Goal: Information Seeking & Learning: Check status

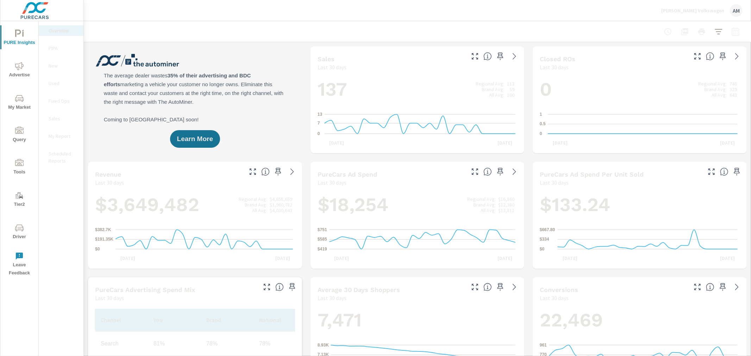
click at [25, 71] on span "Advertise" at bounding box center [19, 70] width 34 height 17
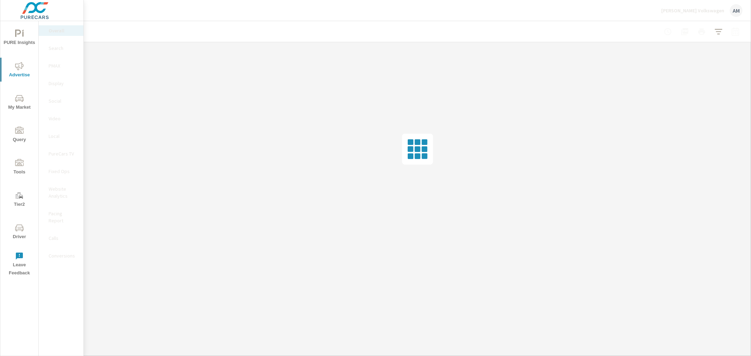
click at [57, 48] on p "Search" at bounding box center [63, 48] width 29 height 7
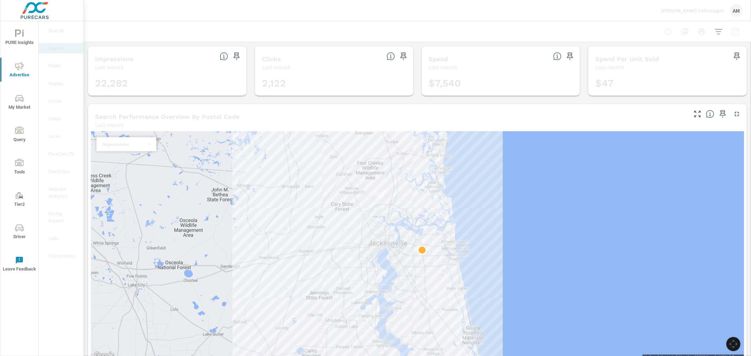
click at [739, 115] on div at bounding box center [718, 111] width 58 height 15
click at [733, 114] on icon "button" at bounding box center [737, 114] width 8 height 8
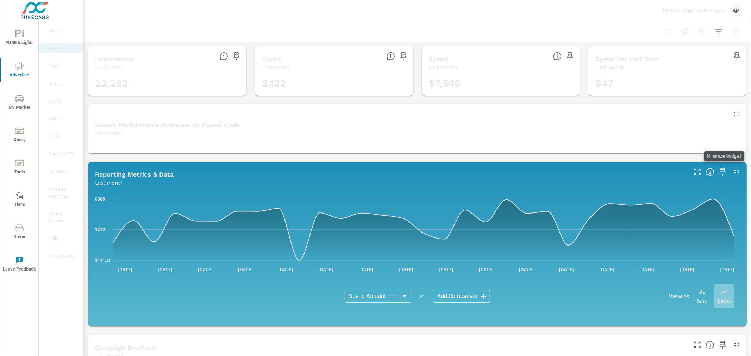
click at [733, 171] on icon "button" at bounding box center [737, 172] width 8 height 8
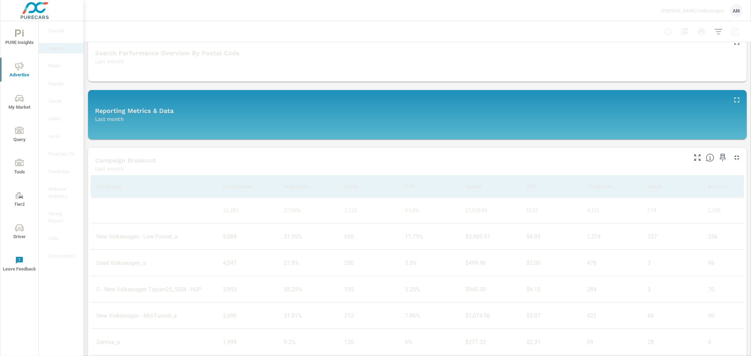
scroll to position [90, 0]
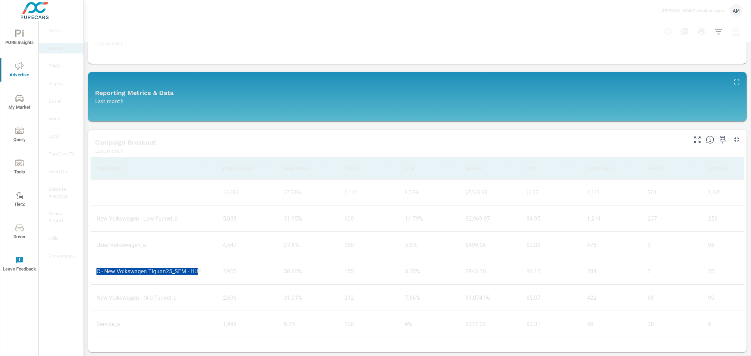
drag, startPoint x: 200, startPoint y: 270, endPoint x: 98, endPoint y: 271, distance: 101.8
click at [98, 271] on td "C - New Volkswagen Tiguan25_SEM - HUP" at bounding box center [154, 272] width 126 height 18
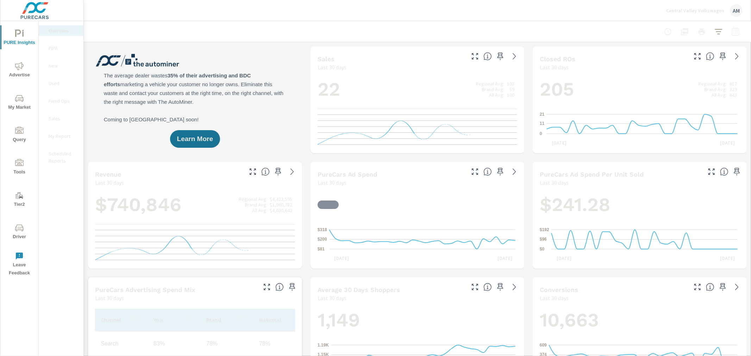
click at [247, 26] on div at bounding box center [417, 31] width 651 height 21
click at [712, 8] on p "Central Valley Volkswagen" at bounding box center [695, 10] width 58 height 6
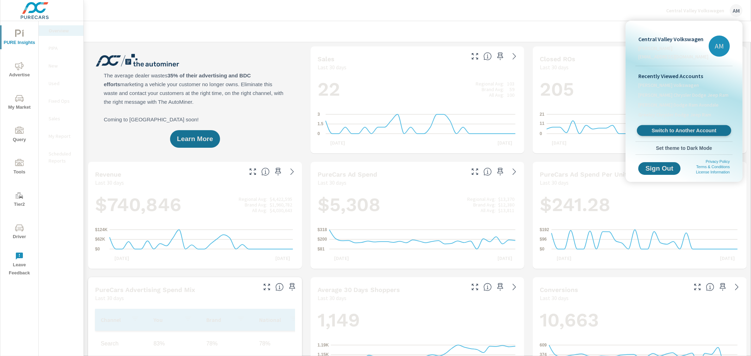
click at [689, 131] on span "Switch to Another Account" at bounding box center [684, 131] width 86 height 7
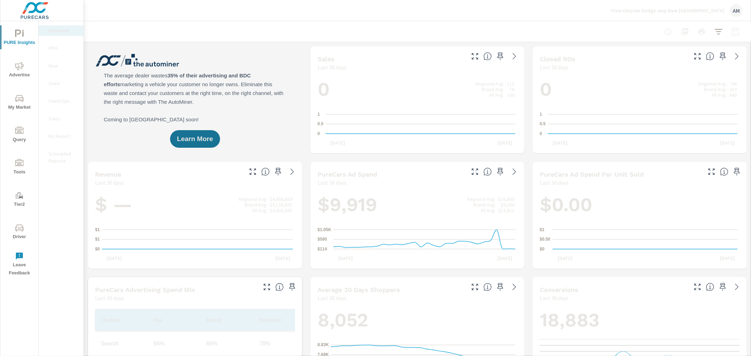
click at [14, 72] on span "Advertise" at bounding box center [19, 70] width 34 height 17
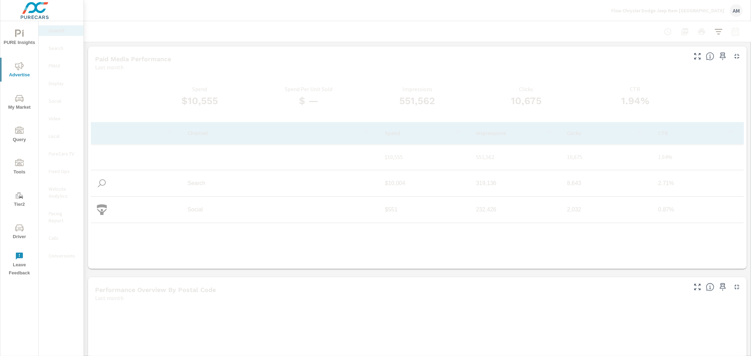
click at [55, 63] on p "PMAX" at bounding box center [63, 65] width 29 height 7
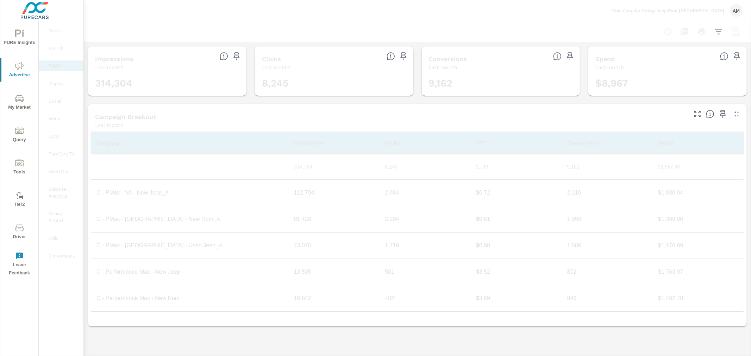
click at [734, 33] on icon "button" at bounding box center [736, 31] width 8 height 8
select select "Last month"
click at [507, 29] on div at bounding box center [417, 31] width 651 height 21
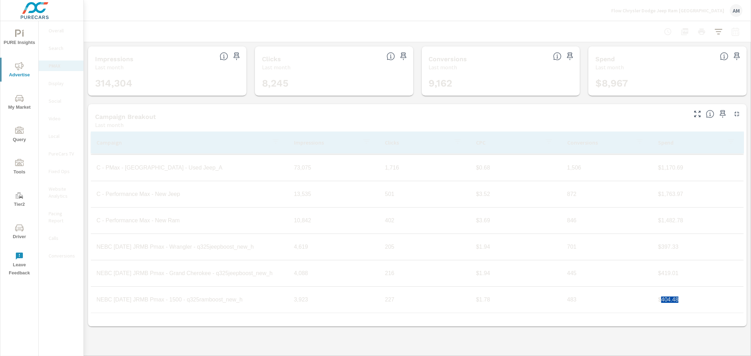
drag, startPoint x: 680, startPoint y: 302, endPoint x: 657, endPoint y: 303, distance: 23.3
click at [657, 303] on td "$404.48" at bounding box center [698, 300] width 91 height 18
copy td "404.48"
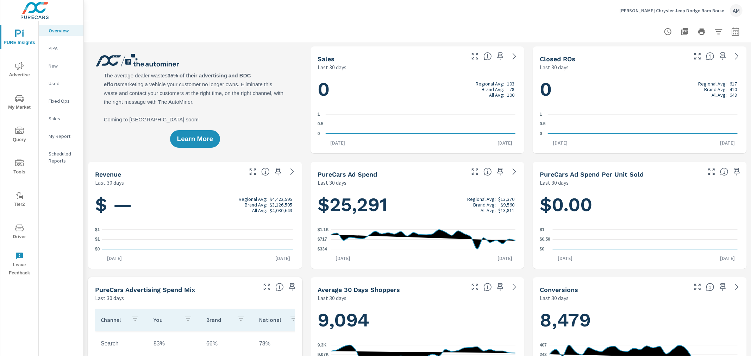
click at [17, 76] on span "Advertise" at bounding box center [19, 70] width 34 height 17
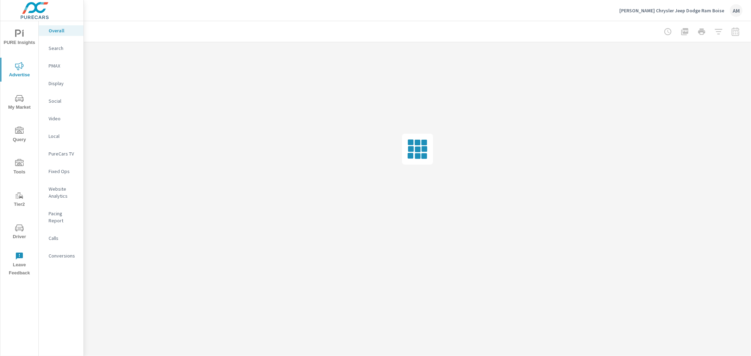
click at [55, 65] on p "PMAX" at bounding box center [63, 65] width 29 height 7
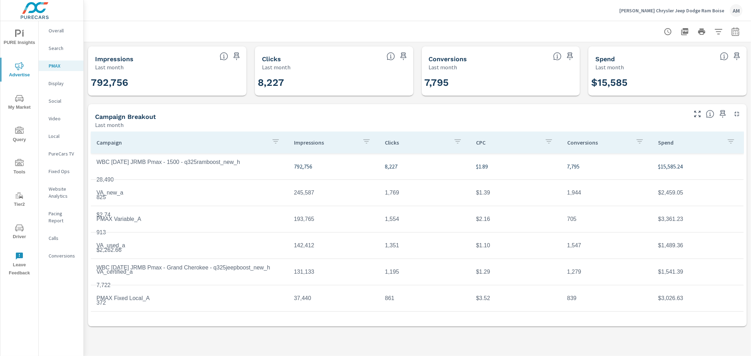
scroll to position [53, 0]
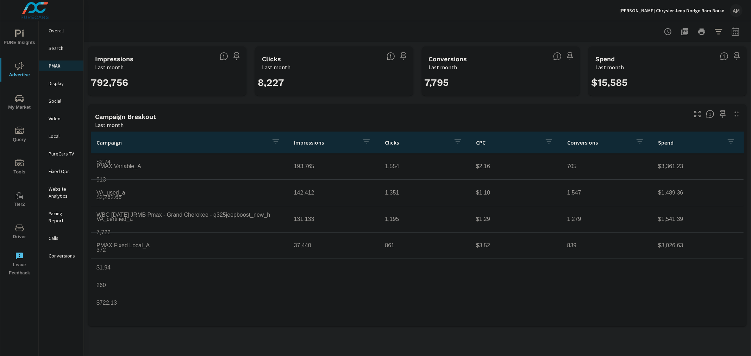
click at [317, 117] on div "Campaign Breakout" at bounding box center [390, 117] width 591 height 8
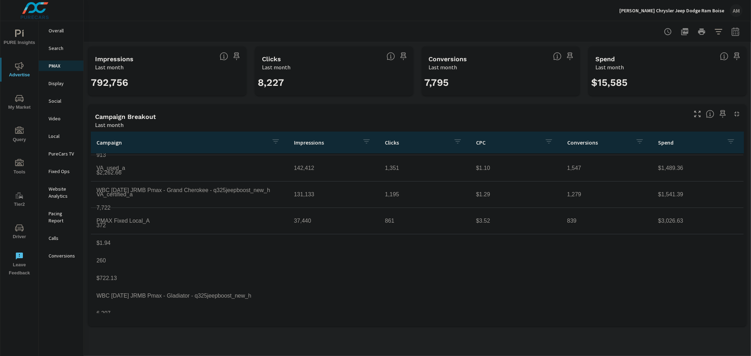
scroll to position [78, 0]
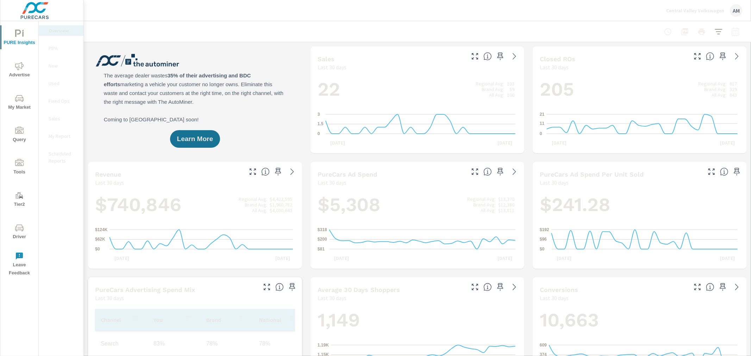
click at [20, 71] on span "Advertise" at bounding box center [19, 70] width 34 height 17
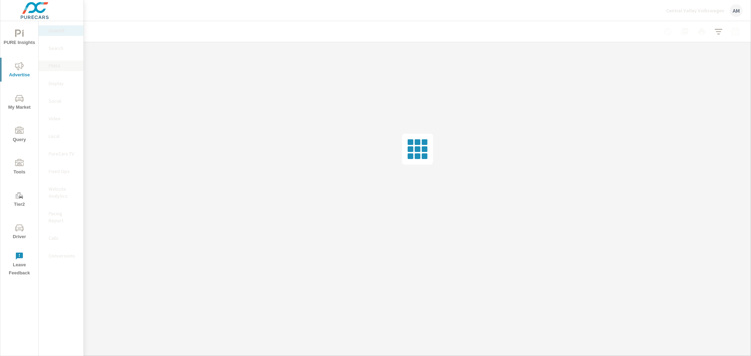
click at [57, 68] on p "PMAX" at bounding box center [63, 65] width 29 height 7
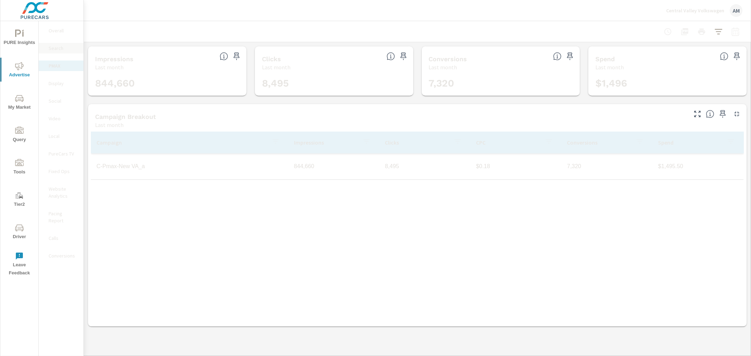
click at [52, 44] on div "Search" at bounding box center [61, 48] width 45 height 11
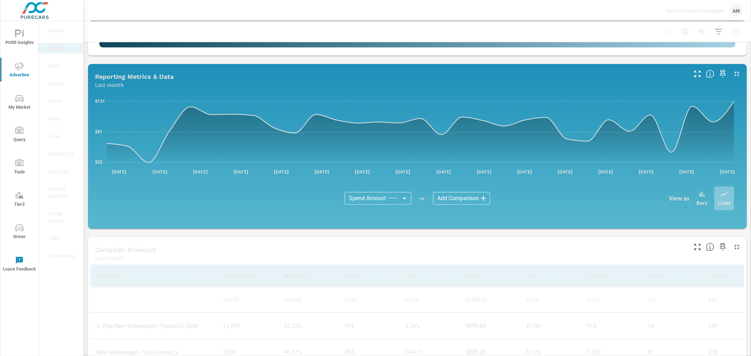
scroll to position [391, 0]
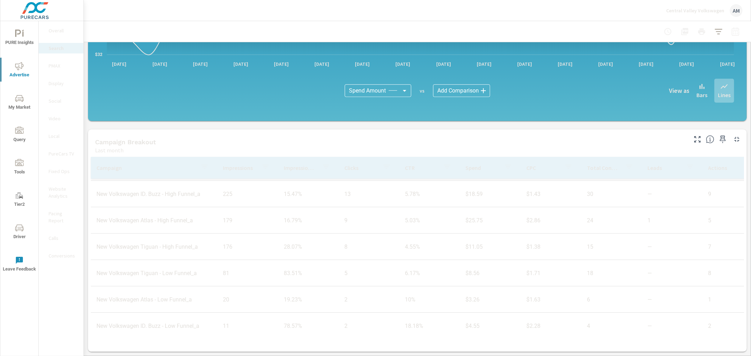
scroll to position [29, 0]
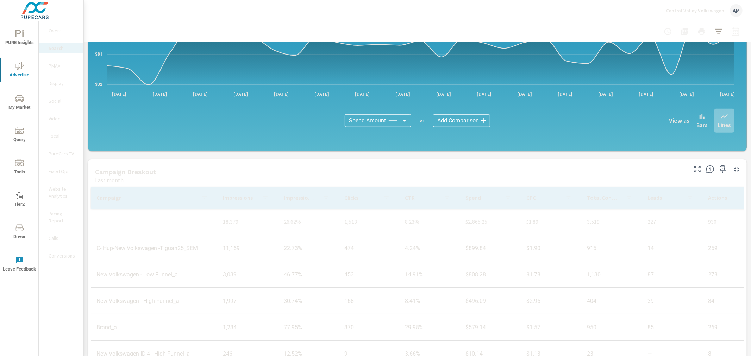
scroll to position [437, 0]
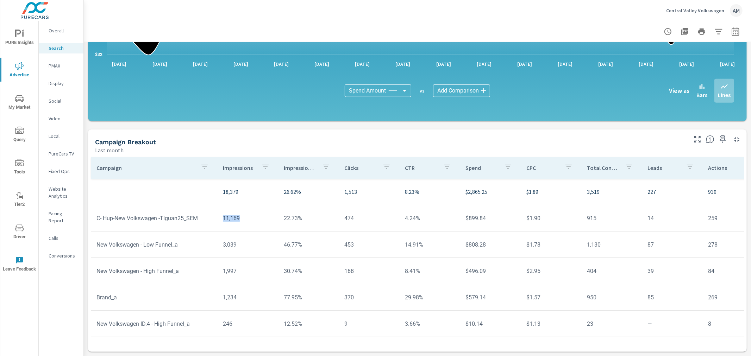
drag, startPoint x: 248, startPoint y: 220, endPoint x: 220, endPoint y: 218, distance: 27.6
click at [220, 218] on td "11,169" at bounding box center [247, 219] width 61 height 18
copy td "11,169"
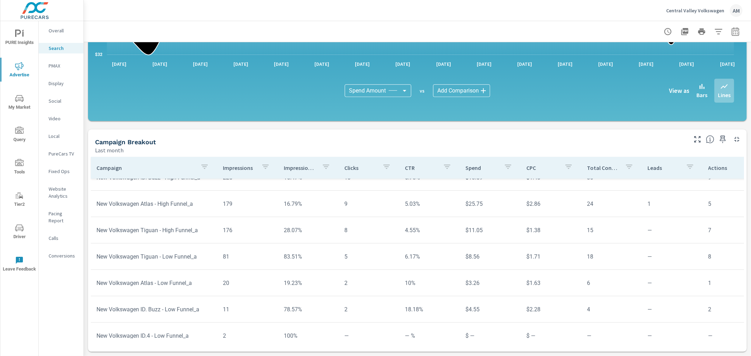
scroll to position [189, 0]
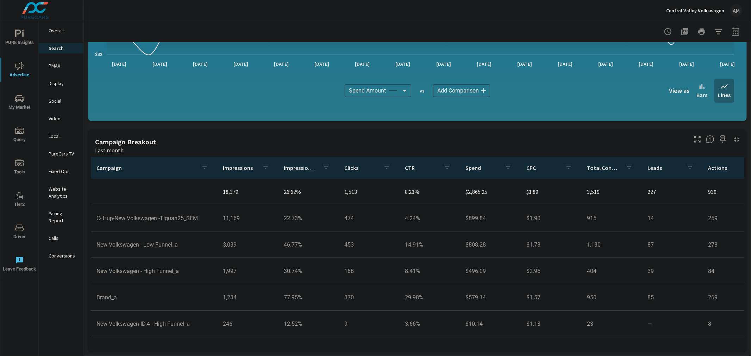
click at [18, 236] on span "Driver" at bounding box center [19, 232] width 34 height 17
